Goal: Check status: Check status

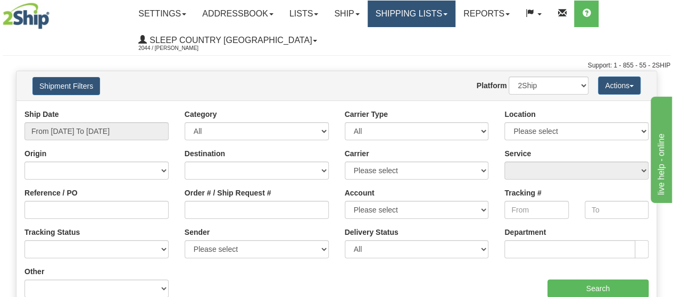
click at [447, 13] on span at bounding box center [445, 14] width 4 height 2
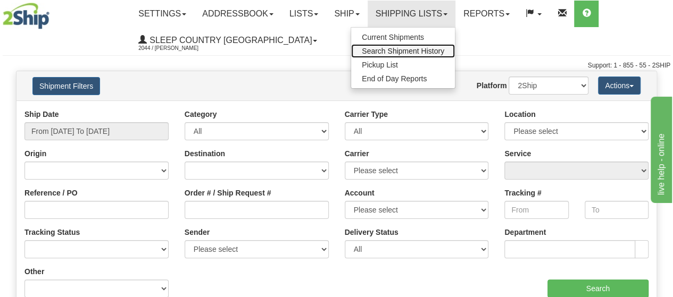
click at [419, 54] on span "Search Shipment History" at bounding box center [403, 51] width 82 height 9
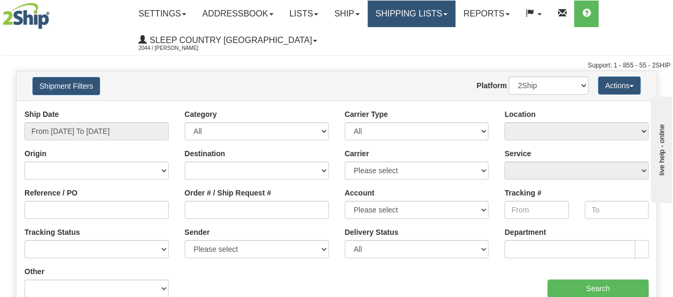
click at [455, 14] on link "Shipping lists" at bounding box center [411, 14] width 88 height 27
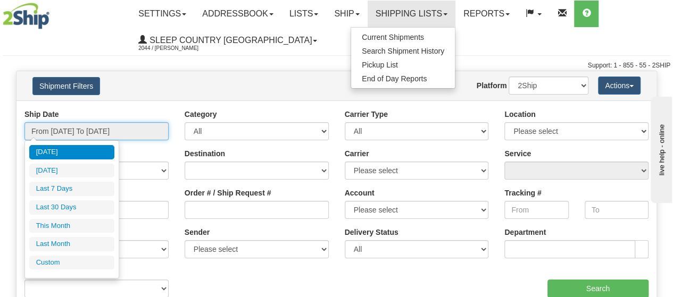
click at [154, 126] on input "From [DATE] To [DATE]" at bounding box center [96, 131] width 144 height 18
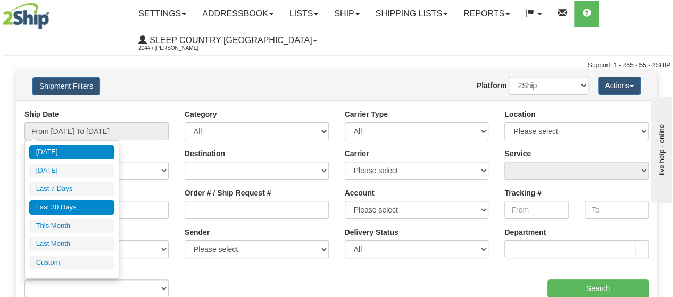
click at [57, 202] on li "Last 30 Days" at bounding box center [71, 207] width 85 height 14
type input "From [DATE] To [DATE]"
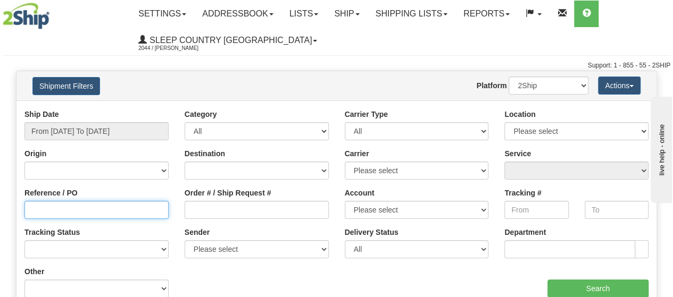
click at [50, 208] on input "Reference / PO" at bounding box center [96, 210] width 144 height 18
type input "3010779"
